Goal: Navigation & Orientation: Find specific page/section

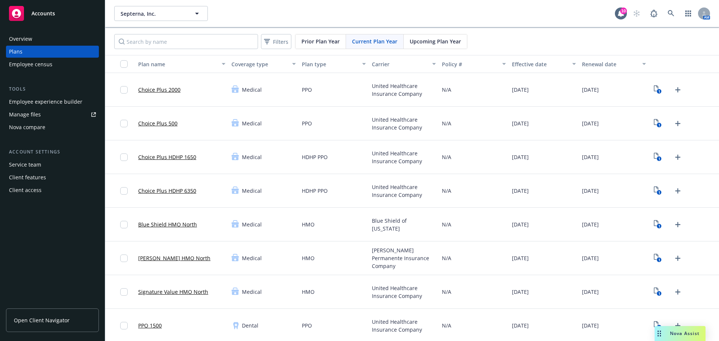
click at [686, 334] on span "Nova Assist" at bounding box center [684, 333] width 30 height 6
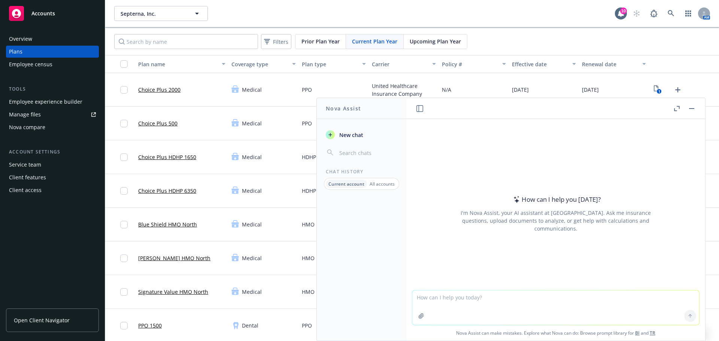
click at [695, 109] on button "button" at bounding box center [691, 108] width 9 height 9
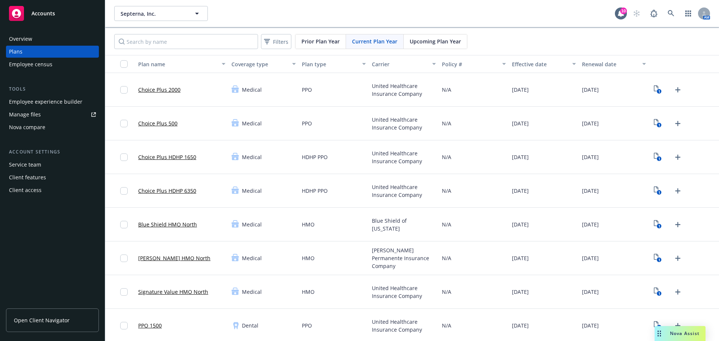
click at [55, 35] on div "Overview" at bounding box center [52, 39] width 87 height 12
